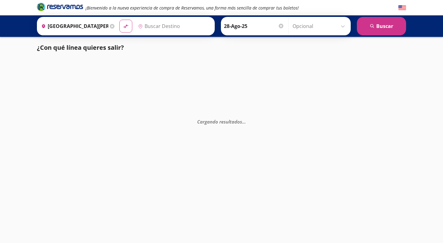
type input "San Miguel de Allende, Guanajuato"
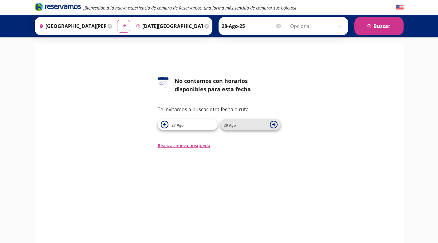
click at [269, 128] on button "29 Ago" at bounding box center [251, 124] width 60 height 11
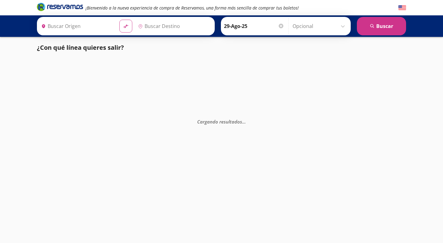
type input "[GEOGRAPHIC_DATA][PERSON_NAME] ([GEOGRAPHIC_DATA]), [GEOGRAPHIC_DATA]"
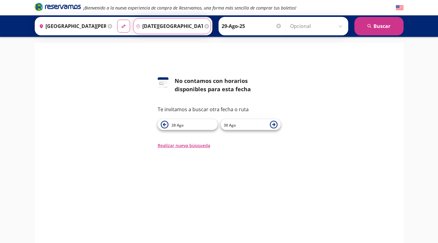
click at [179, 25] on input "San Miguel de Allende, Guanajuato" at bounding box center [167, 25] width 69 height 15
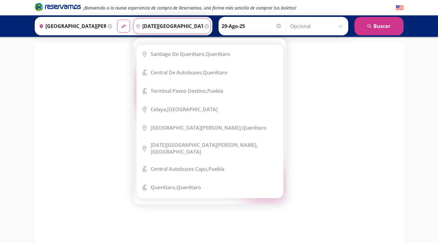
scroll to position [0, 37]
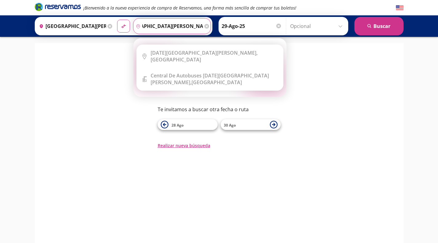
type input "san miguel de aqllende, guanajuatoue"
click at [204, 24] on icon at bounding box center [206, 26] width 5 height 5
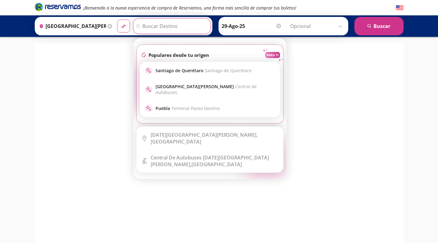
scroll to position [0, 0]
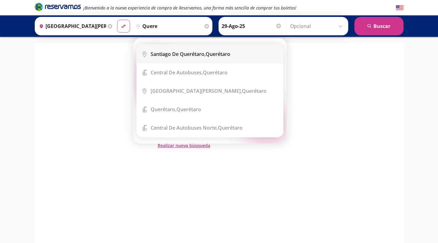
click at [209, 51] on div "Santiago de Querétaro, Querétaro" at bounding box center [191, 54] width 80 height 7
type input "Santiago de Querétaro, [GEOGRAPHIC_DATA]"
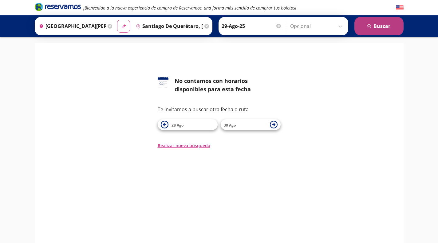
click at [389, 27] on button "search Buscar" at bounding box center [378, 26] width 49 height 18
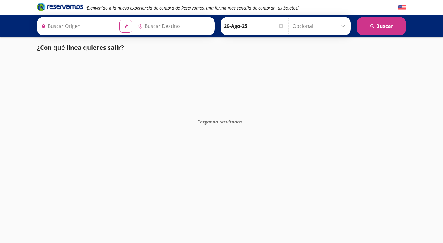
type input "Santiago de Querétaro, [GEOGRAPHIC_DATA]"
type input "[GEOGRAPHIC_DATA][PERSON_NAME] ([GEOGRAPHIC_DATA]), [GEOGRAPHIC_DATA]"
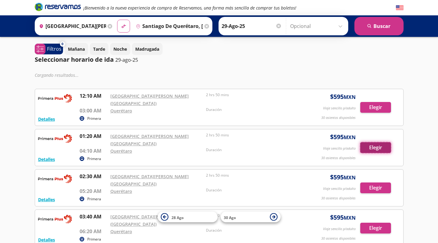
click at [380, 142] on button "Elegir" at bounding box center [375, 147] width 31 height 11
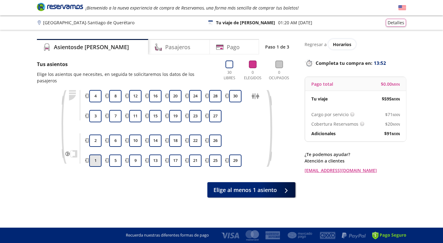
click at [96, 159] on button "1" at bounding box center [95, 161] width 12 height 12
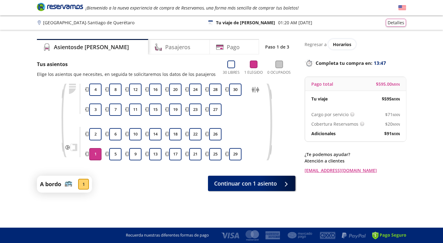
click at [89, 154] on button "1" at bounding box center [95, 154] width 12 height 12
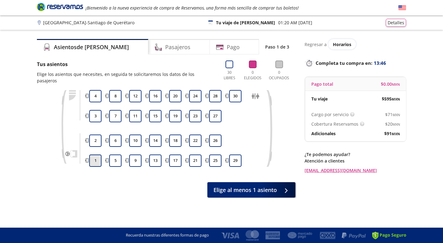
click at [89, 155] on button "1" at bounding box center [95, 161] width 12 height 12
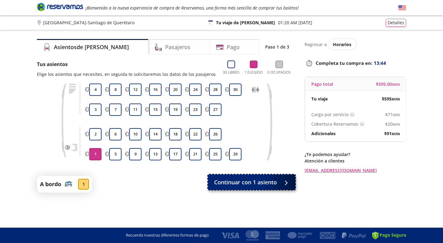
click at [238, 179] on span "Continuar con 1 asiento" at bounding box center [245, 182] width 63 height 8
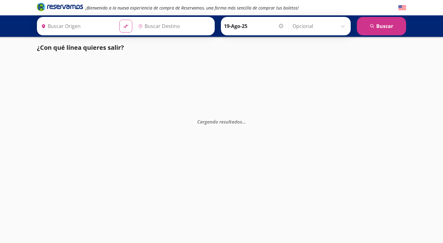
type input "Santiago de Querétaro, [GEOGRAPHIC_DATA]"
type input "[GEOGRAPHIC_DATA][PERSON_NAME] ([GEOGRAPHIC_DATA]), [GEOGRAPHIC_DATA]"
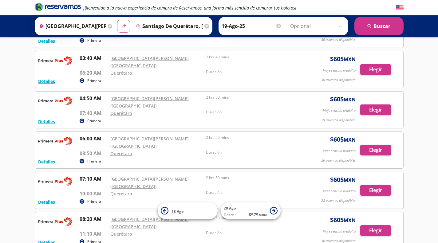
scroll to position [243, 0]
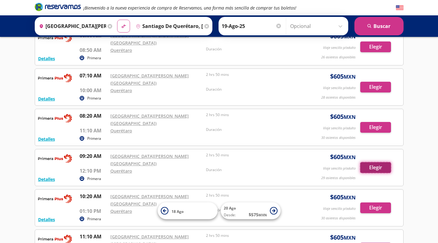
click at [382, 162] on button "Elegir" at bounding box center [375, 167] width 31 height 11
